Goal: Information Seeking & Learning: Find contact information

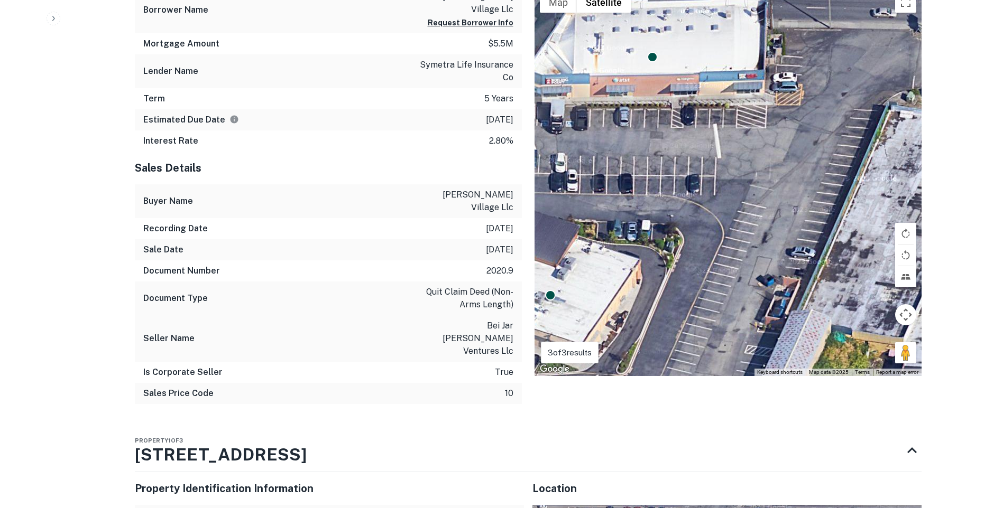
scroll to position [1163, 0]
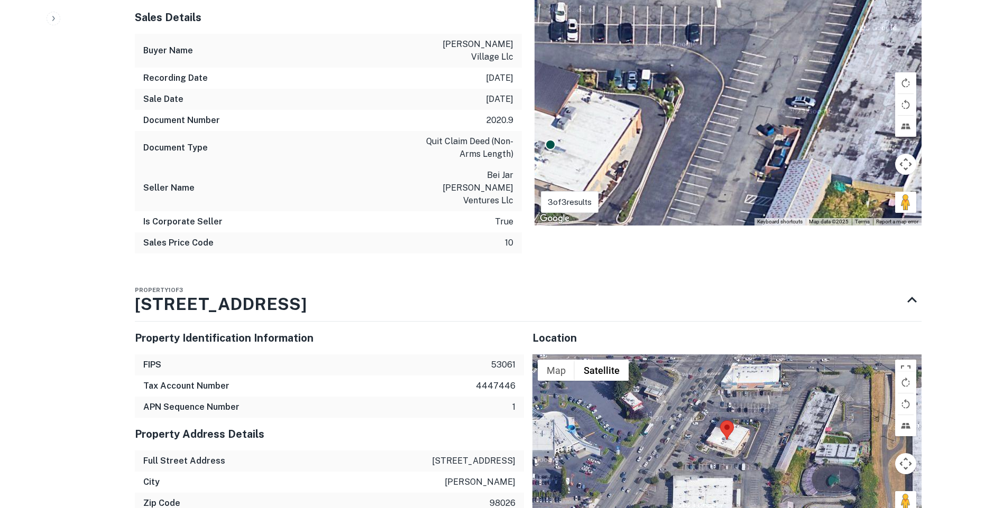
click at [487, 455] on p "22019 highway 99" at bounding box center [474, 461] width 84 height 13
copy p "22019 highway 99"
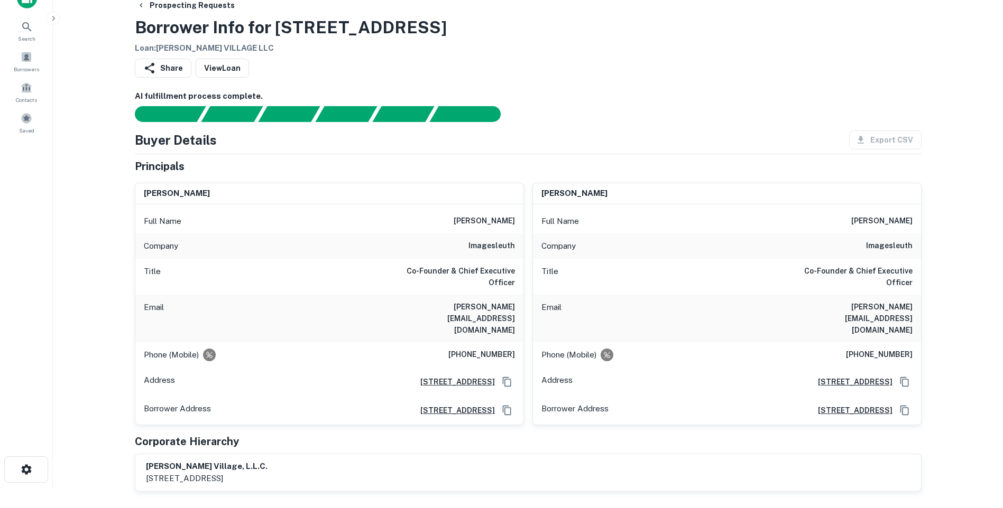
scroll to position [0, 0]
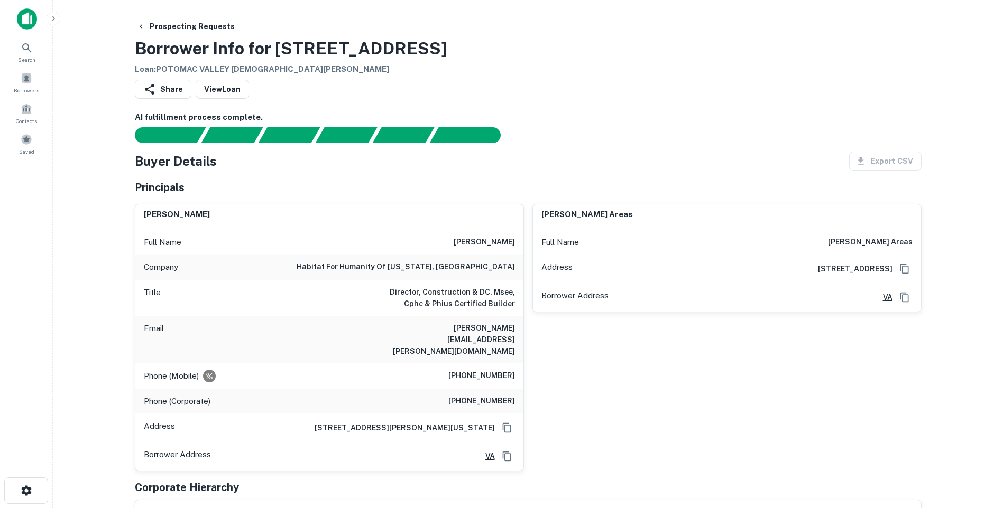
drag, startPoint x: 277, startPoint y: 45, endPoint x: 463, endPoint y: 50, distance: 186.1
click at [463, 50] on div "Prospecting Requests Borrower Info for 1006 Williamstown Dr Loan : POTOMAC VALL…" at bounding box center [528, 46] width 786 height 59
drag, startPoint x: 463, startPoint y: 50, endPoint x: 438, endPoint y: 50, distance: 25.9
copy h3 "1006 Williamstown Dr"
click at [403, 41] on h3 "Borrower Info for 1006 Williamstown Dr" at bounding box center [291, 48] width 312 height 25
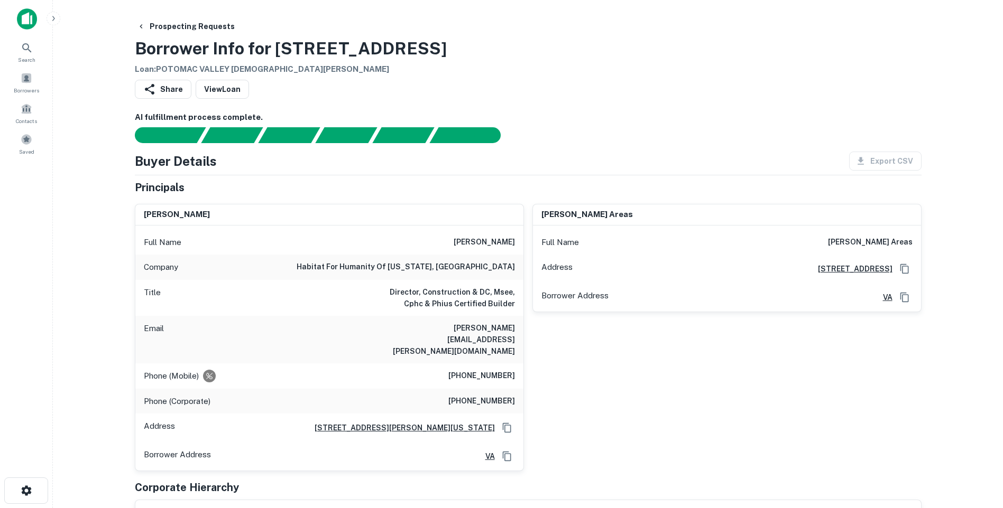
drag, startPoint x: 460, startPoint y: 44, endPoint x: 115, endPoint y: 40, distance: 345.7
click at [115, 40] on main "Prospecting Requests Borrower Info for 1006 Williamstown Dr Loan : POTOMAC VALL…" at bounding box center [528, 254] width 950 height 508
click at [439, 56] on h3 "Borrower Info for 1006 Williamstown Dr" at bounding box center [291, 48] width 312 height 25
drag, startPoint x: 449, startPoint y: 50, endPoint x: 138, endPoint y: 57, distance: 311.4
click at [138, 57] on h3 "Borrower Info for 1006 Williamstown Dr" at bounding box center [291, 48] width 312 height 25
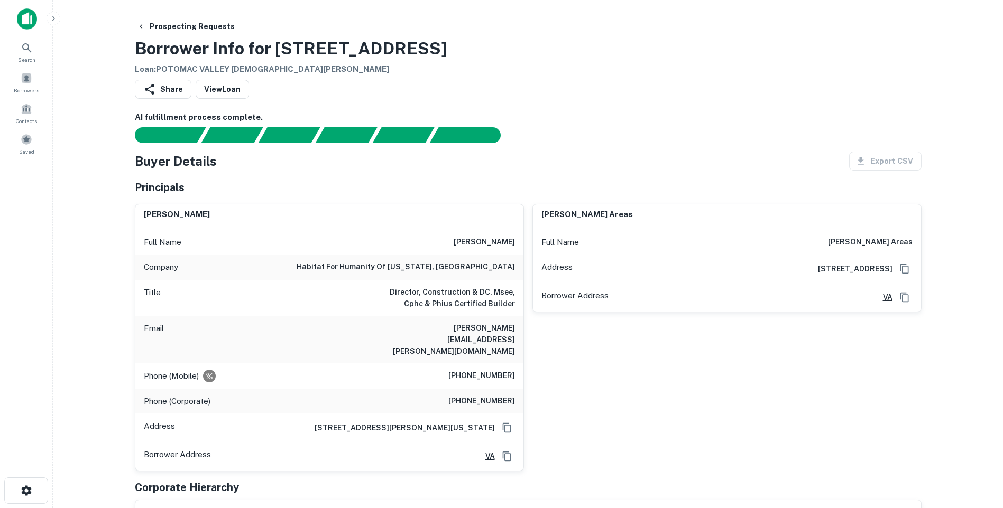
click at [139, 57] on h3 "Borrower Info for 1006 Williamstown Dr" at bounding box center [291, 48] width 312 height 25
drag, startPoint x: 137, startPoint y: 52, endPoint x: 484, endPoint y: 45, distance: 347.3
click at [484, 45] on div "Prospecting Requests Borrower Info for 1006 Williamstown Dr Loan : POTOMAC VALL…" at bounding box center [528, 46] width 786 height 59
drag, startPoint x: 484, startPoint y: 45, endPoint x: 438, endPoint y: 51, distance: 46.8
click at [438, 51] on h3 "Borrower Info for 1006 Williamstown Dr" at bounding box center [291, 48] width 312 height 25
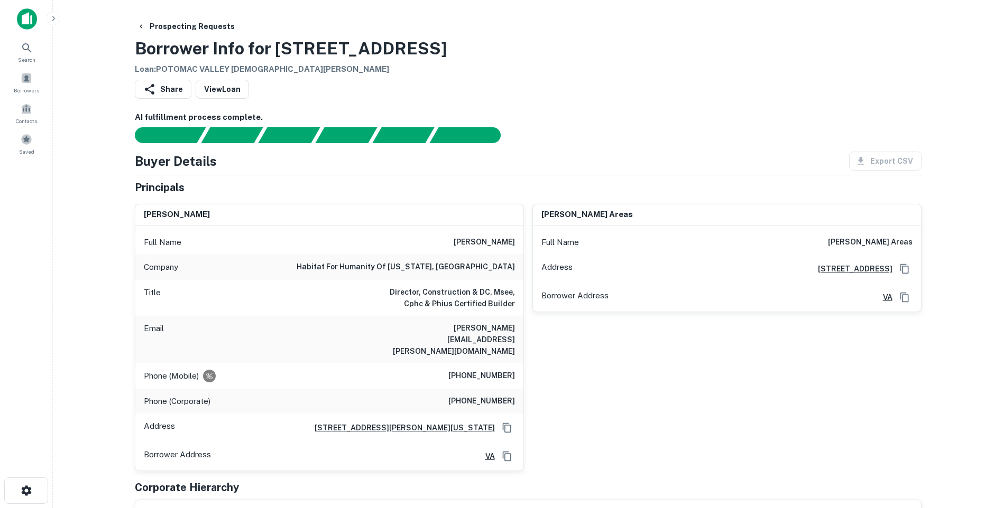
click at [459, 50] on div "Prospecting Requests Borrower Info for 1006 Williamstown Dr Loan : POTOMAC VALL…" at bounding box center [528, 46] width 786 height 59
click at [434, 49] on h3 "Borrower Info for 1006 Williamstown Dr" at bounding box center [291, 48] width 312 height 25
drag, startPoint x: 458, startPoint y: 47, endPoint x: 146, endPoint y: 53, distance: 312.4
click at [146, 53] on div "Prospecting Requests Borrower Info for 1006 Williamstown Dr Loan : POTOMAC VALL…" at bounding box center [528, 46] width 786 height 59
click at [146, 53] on h3 "Borrower Info for 1006 Williamstown Dr" at bounding box center [291, 48] width 312 height 25
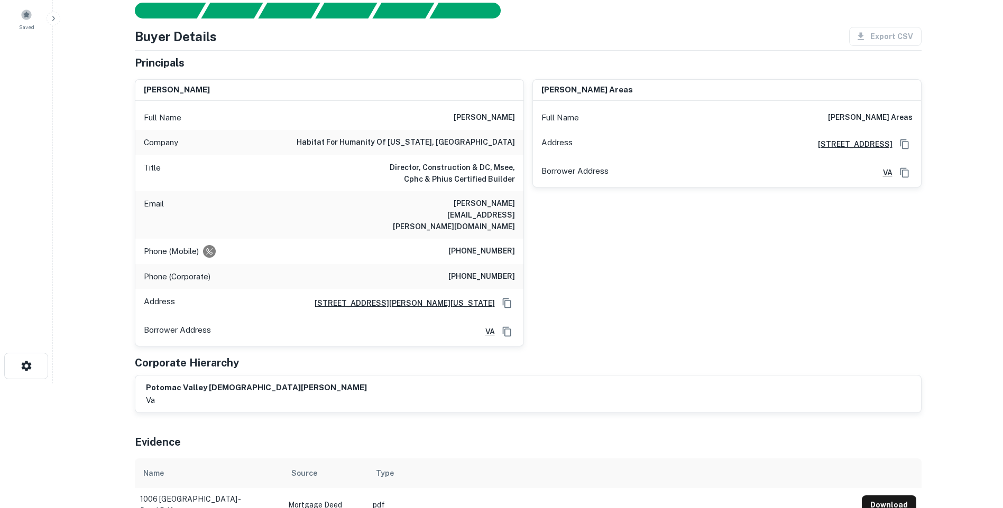
scroll to position [106, 0]
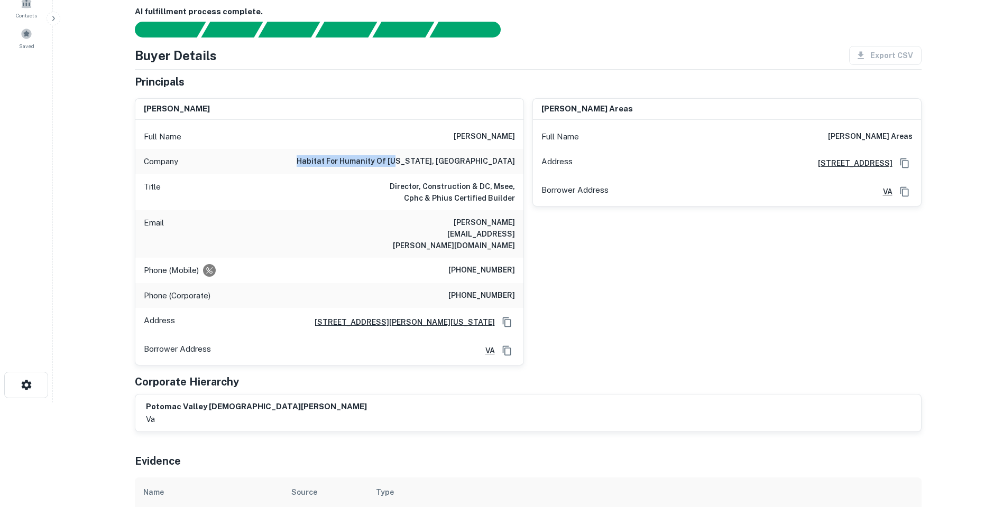
drag, startPoint x: 397, startPoint y: 160, endPoint x: 477, endPoint y: 166, distance: 80.1
click at [477, 166] on div "Company habitat for humanity of washington, dc" at bounding box center [329, 161] width 388 height 25
drag, startPoint x: 477, startPoint y: 166, endPoint x: 479, endPoint y: 192, distance: 26.0
click at [479, 192] on h6 "Director, Construction & DC, Msee, Cphc & Phius Certified Builder" at bounding box center [451, 192] width 127 height 23
click at [483, 160] on h6 "habitat for humanity of washington, dc" at bounding box center [405, 161] width 218 height 13
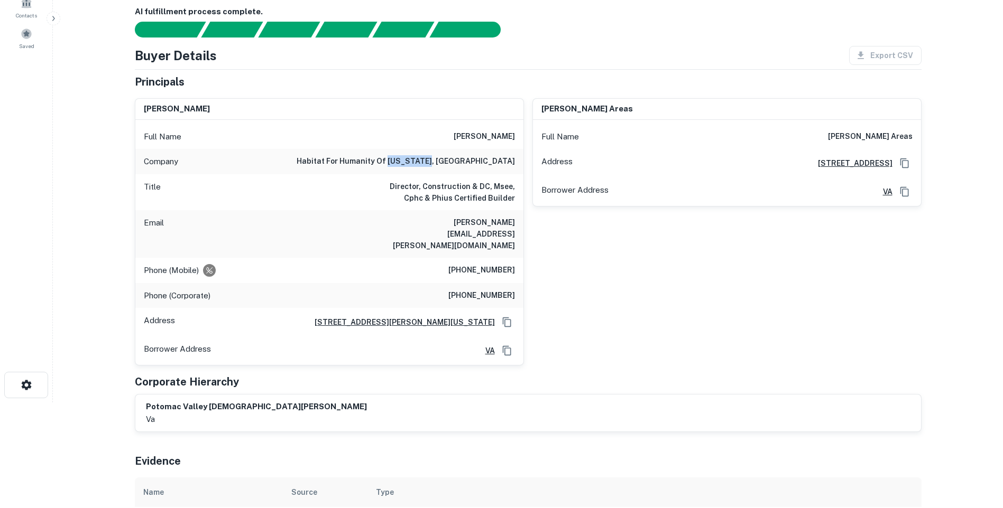
click at [483, 160] on h6 "habitat for humanity of washington, dc" at bounding box center [405, 161] width 218 height 13
drag, startPoint x: 483, startPoint y: 160, endPoint x: 488, endPoint y: 182, distance: 23.3
click at [488, 182] on h6 "Director, Construction & DC, Msee, Cphc & Phius Certified Builder" at bounding box center [451, 192] width 127 height 23
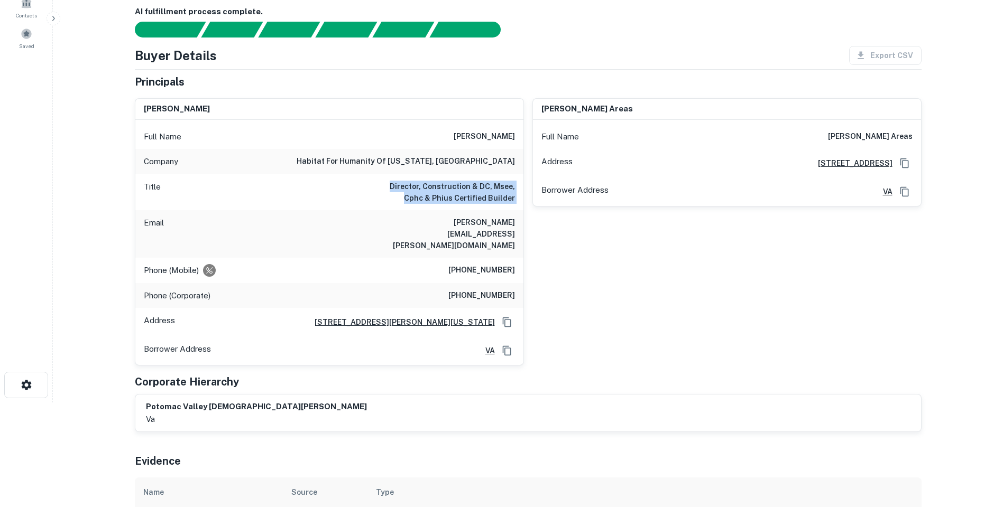
click at [488, 182] on h6 "Director, Construction & DC, Msee, Cphc & Phius Certified Builder" at bounding box center [451, 192] width 127 height 23
drag, startPoint x: 488, startPoint y: 182, endPoint x: 445, endPoint y: 175, distance: 43.4
click at [445, 175] on div "Title Director, Construction & DC, Msee, Cphc & Phius Certified Builder" at bounding box center [329, 192] width 388 height 36
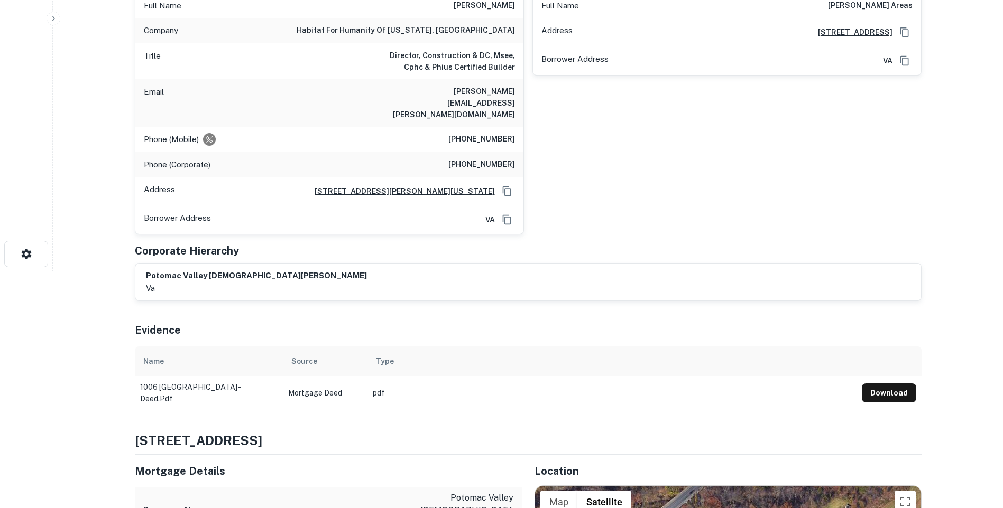
scroll to position [159, 0]
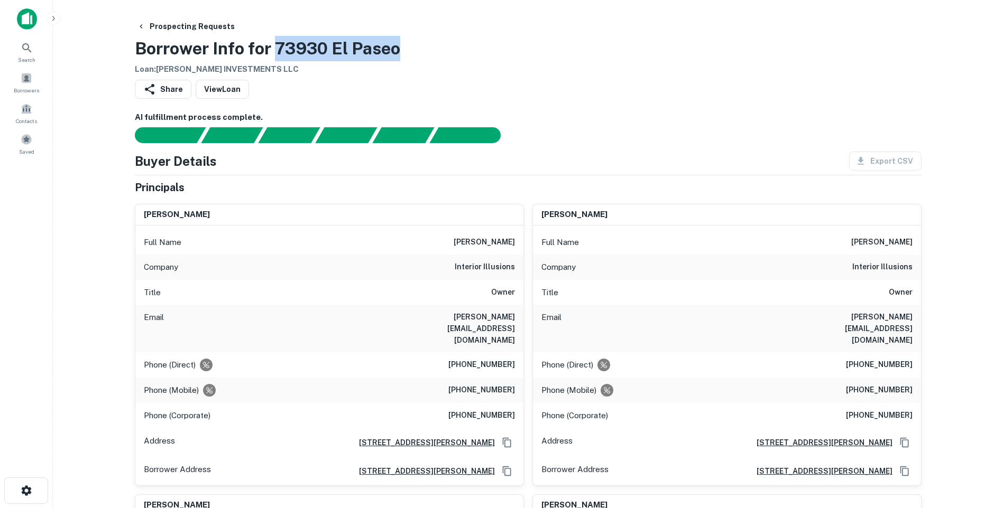
drag, startPoint x: 275, startPoint y: 43, endPoint x: 398, endPoint y: 43, distance: 122.6
click at [398, 43] on h3 "Borrower Info for 73930 El Paseo" at bounding box center [267, 48] width 265 height 25
drag, startPoint x: 398, startPoint y: 43, endPoint x: 382, endPoint y: 45, distance: 16.6
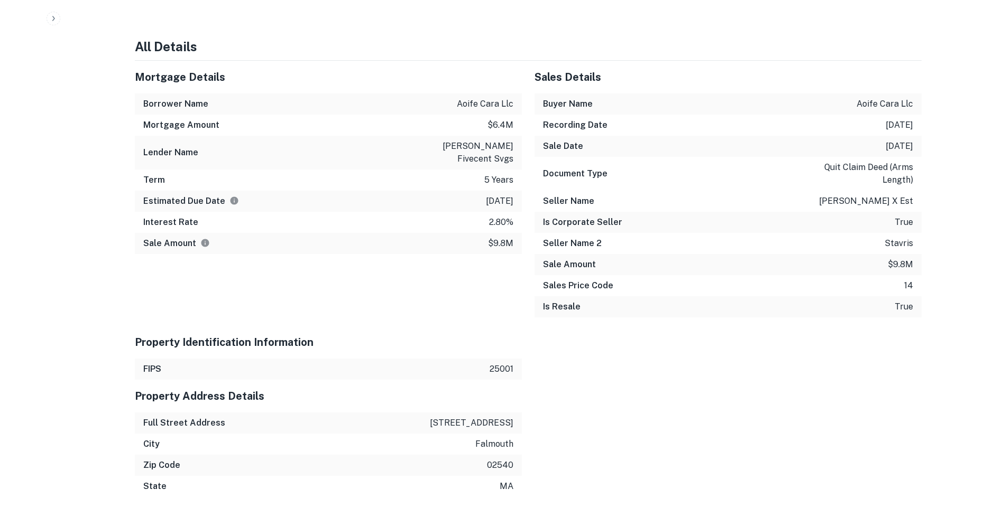
scroll to position [1163, 0]
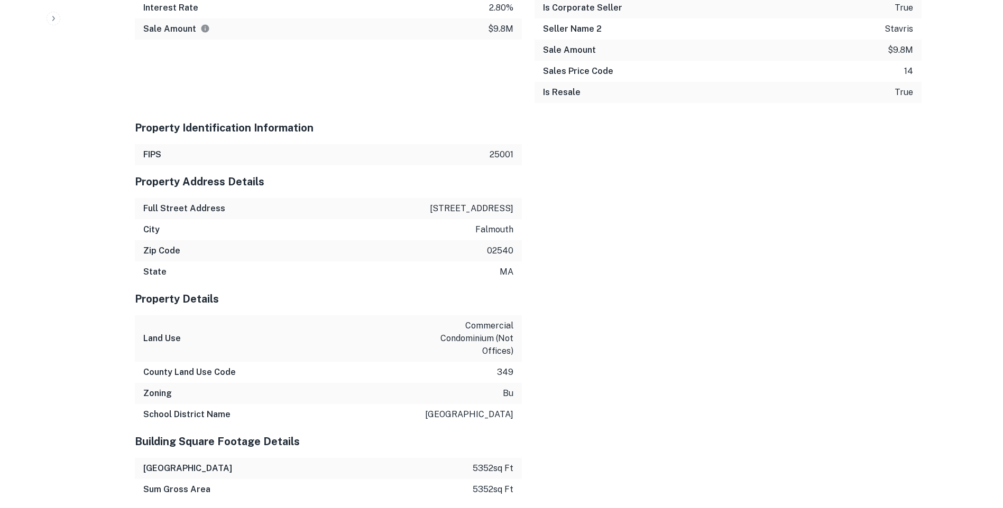
drag, startPoint x: 496, startPoint y: 199, endPoint x: 512, endPoint y: 201, distance: 16.6
click at [512, 202] on p "286 grand ave ste 9" at bounding box center [472, 208] width 84 height 13
drag, startPoint x: 512, startPoint y: 201, endPoint x: 456, endPoint y: 194, distance: 57.0
click at [456, 202] on p "286 grand ave ste 9" at bounding box center [472, 208] width 84 height 13
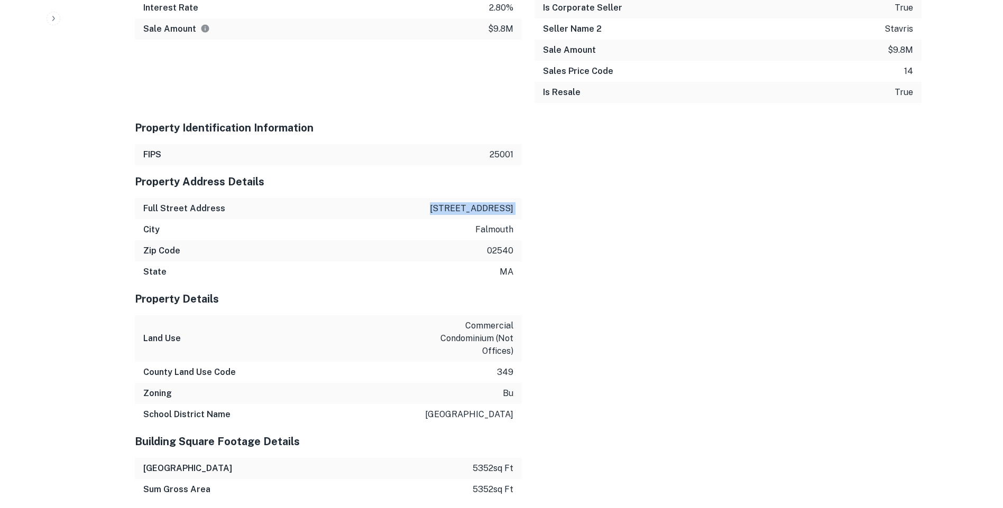
click at [456, 202] on p "286 grand ave ste 9" at bounding box center [472, 208] width 84 height 13
click at [400, 283] on div "Property Details" at bounding box center [328, 299] width 387 height 33
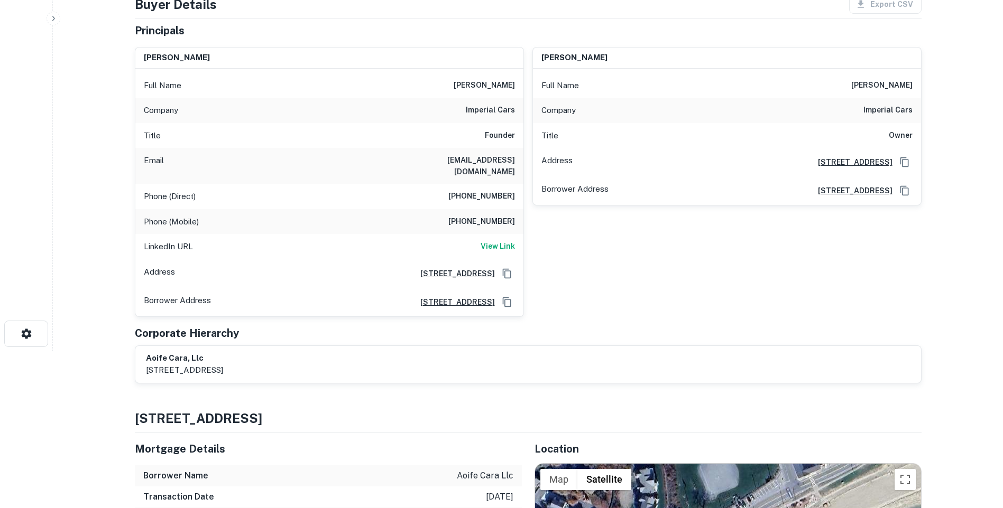
scroll to position [0, 0]
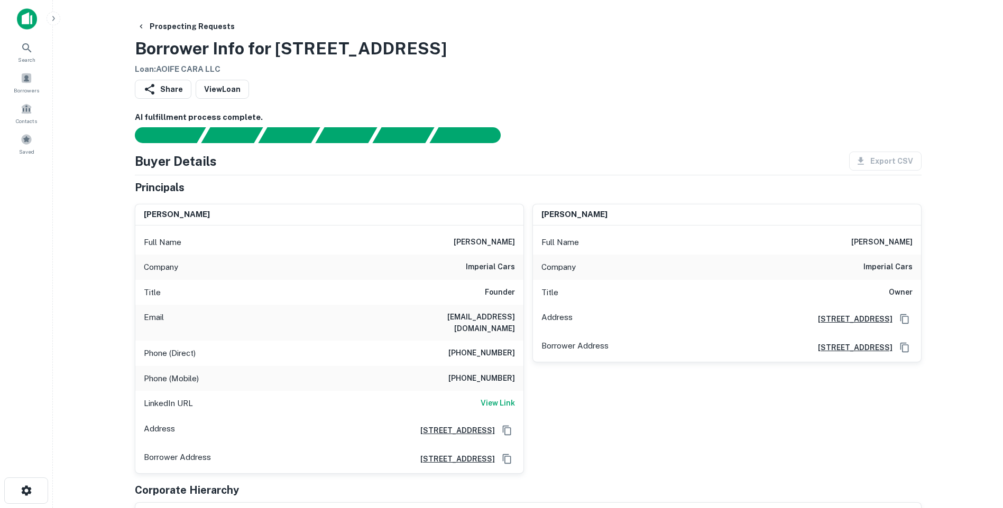
click at [484, 373] on h6 "(423) 595-5802" at bounding box center [481, 379] width 67 height 13
copy h6 "(423) 595-5802"
click at [496, 347] on h6 "(281) 731-3186" at bounding box center [481, 353] width 67 height 13
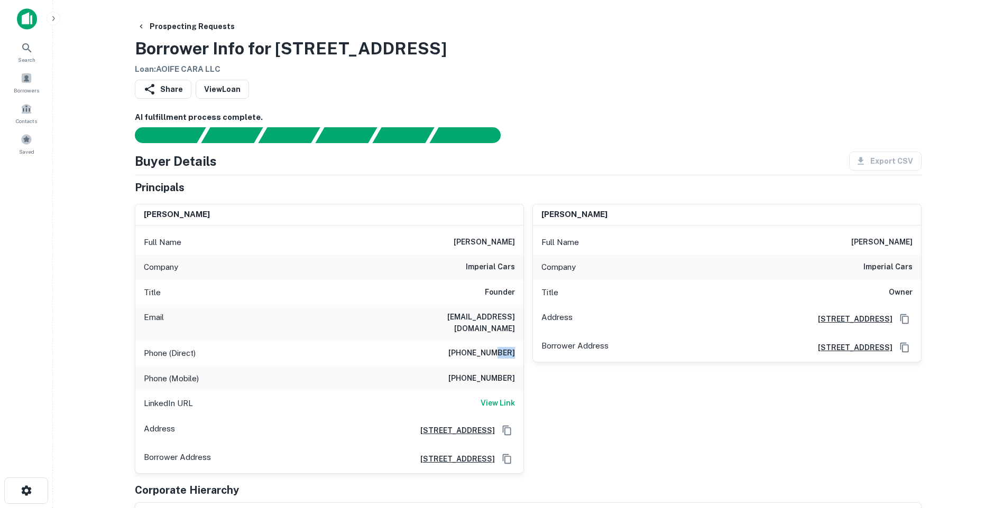
click at [496, 347] on h6 "(281) 731-3186" at bounding box center [481, 353] width 67 height 13
copy h6 "(281) 731-3186"
click at [427, 274] on div "Company imperial cars" at bounding box center [329, 267] width 388 height 25
click at [489, 397] on h6 "View Link" at bounding box center [497, 403] width 34 height 12
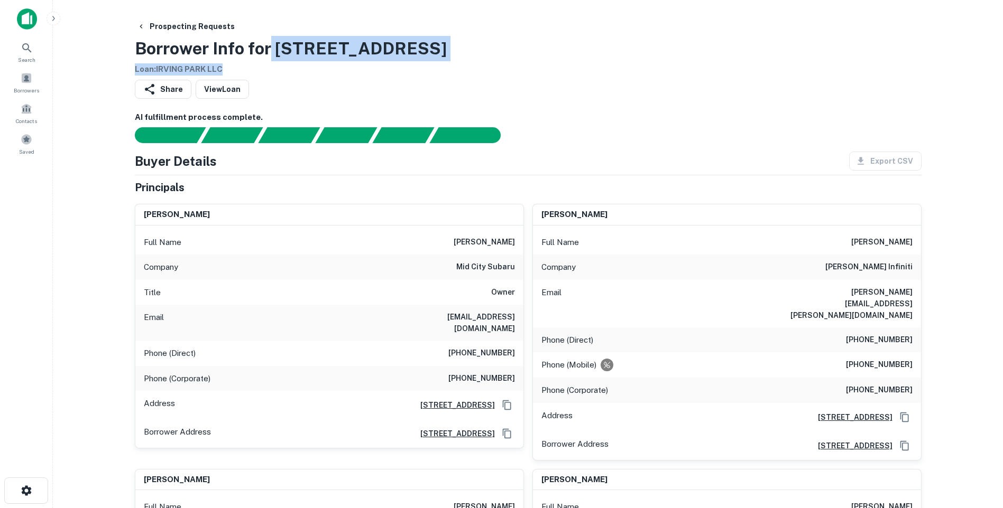
drag, startPoint x: 273, startPoint y: 48, endPoint x: 470, endPoint y: 67, distance: 198.1
click at [470, 67] on div "Prospecting Requests Borrower Info for [STREET_ADDRESS] Loan : IRVING PARK LLC" at bounding box center [528, 46] width 786 height 59
copy div "[STREET_ADDRESS] Loan : IRVING PARK LLC"
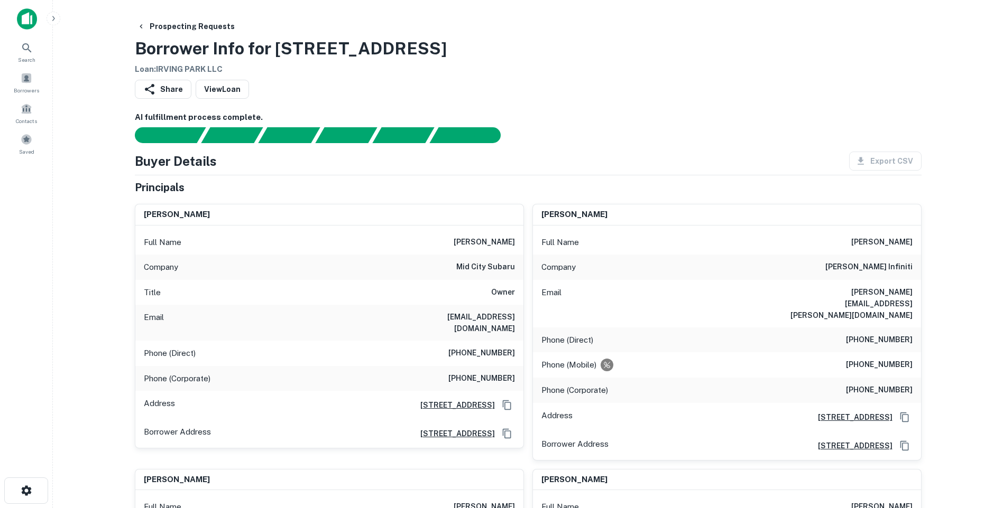
click at [890, 359] on h6 "[PHONE_NUMBER]" at bounding box center [879, 365] width 67 height 13
copy h6 "[PHONE_NUMBER]"
